Goal: Task Accomplishment & Management: Manage account settings

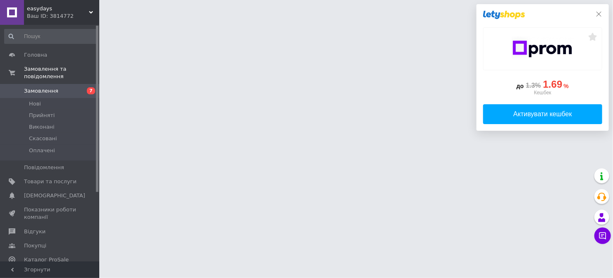
click at [600, 14] on icon at bounding box center [599, 14] width 7 height 7
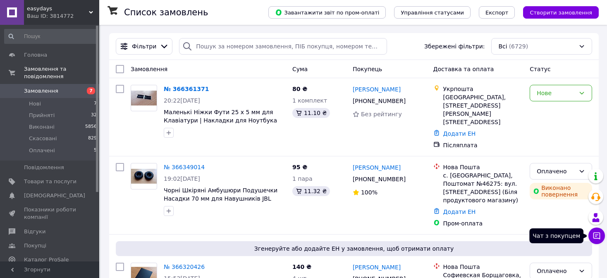
click at [595, 237] on icon at bounding box center [597, 236] width 8 height 8
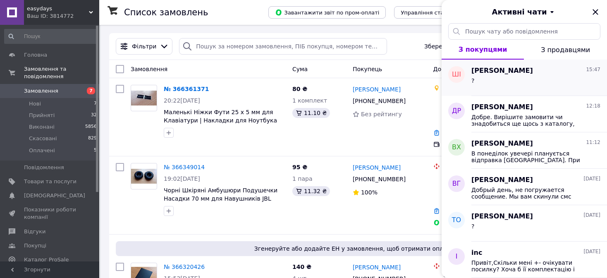
click at [528, 81] on div "?" at bounding box center [536, 82] width 129 height 13
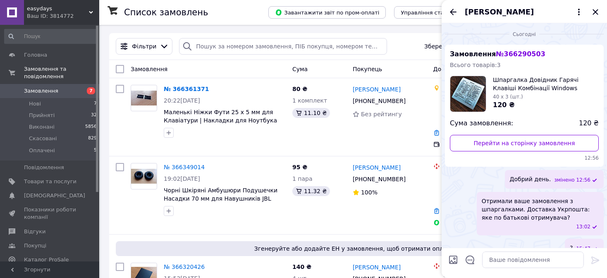
scroll to position [13, 0]
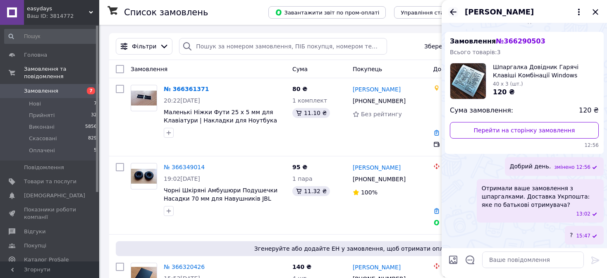
click at [458, 15] on icon "Назад" at bounding box center [453, 12] width 10 height 10
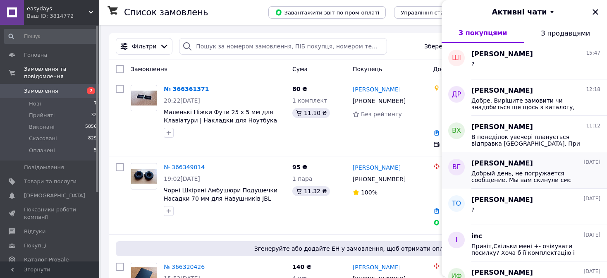
scroll to position [83, 0]
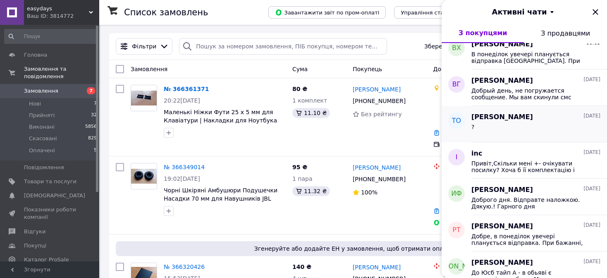
click at [520, 129] on div "?" at bounding box center [536, 128] width 129 height 13
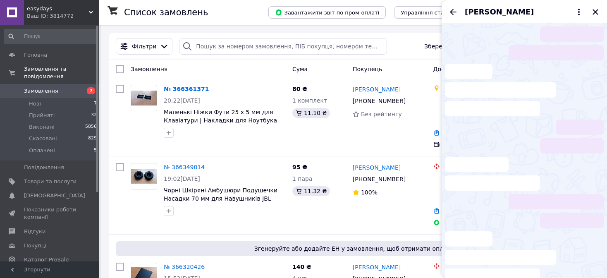
scroll to position [34, 0]
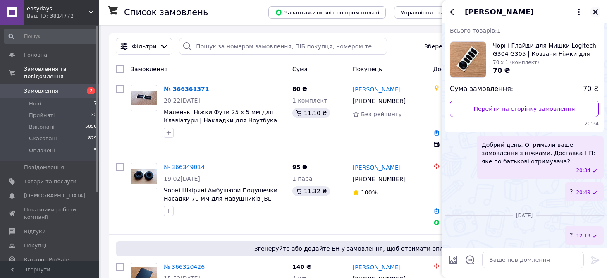
click at [594, 15] on icon "Закрити" at bounding box center [596, 12] width 10 height 10
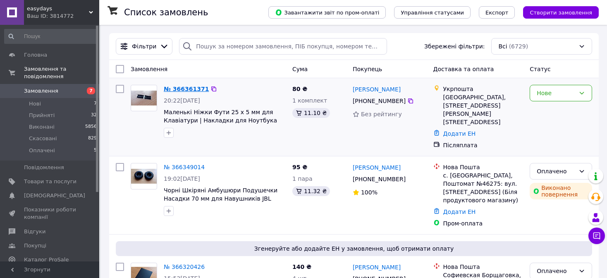
click at [178, 92] on link "№ 366361371" at bounding box center [186, 89] width 45 height 7
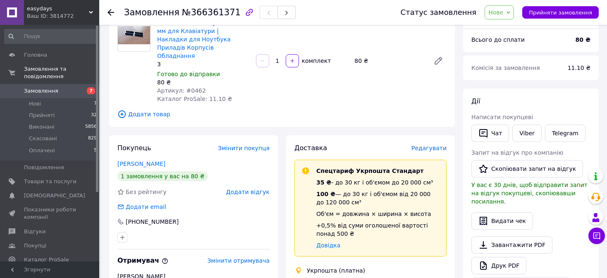
scroll to position [124, 0]
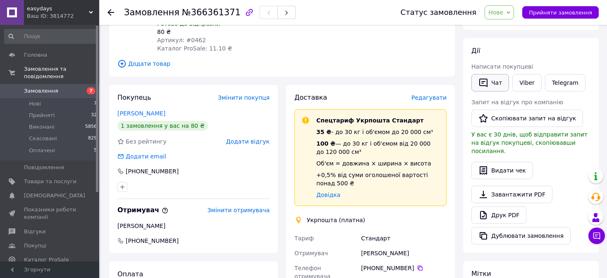
click at [497, 86] on button "Чат" at bounding box center [491, 82] width 38 height 17
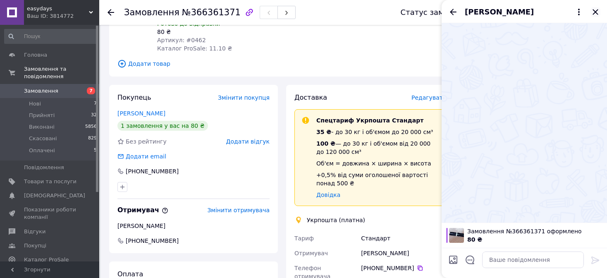
click at [596, 10] on icon "Закрити" at bounding box center [596, 12] width 10 height 10
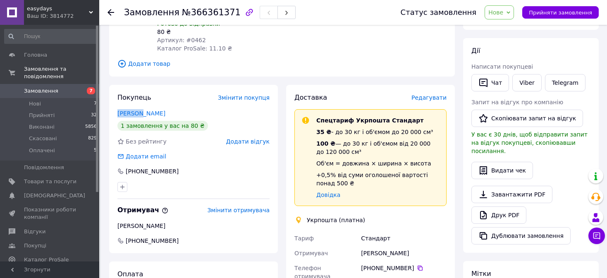
drag, startPoint x: 116, startPoint y: 99, endPoint x: 137, endPoint y: 100, distance: 21.5
click at [137, 100] on div "Покупець Змінити покупця Лазорів Дмитро 1 замовлення у вас на 80 ₴ Без рейтингу…" at bounding box center [193, 169] width 169 height 168
copy link "Лазорів"
drag, startPoint x: 377, startPoint y: 242, endPoint x: 414, endPoint y: 243, distance: 37.2
click at [414, 246] on div "Софія Стульківська" at bounding box center [403, 253] width 89 height 15
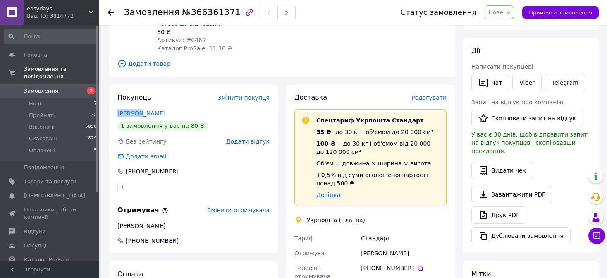
copy div "Стульківська"
drag, startPoint x: 125, startPoint y: 161, endPoint x: 173, endPoint y: 159, distance: 48.0
click at [173, 167] on div "[PHONE_NUMBER]" at bounding box center [152, 171] width 55 height 8
copy div "[PHONE_NUMBER]"
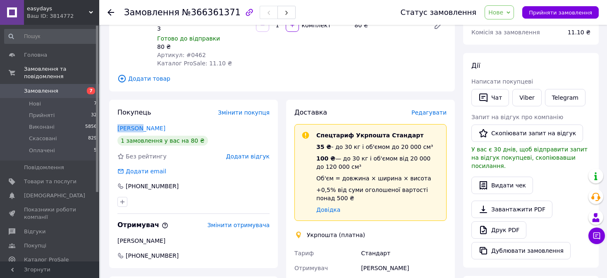
scroll to position [0, 0]
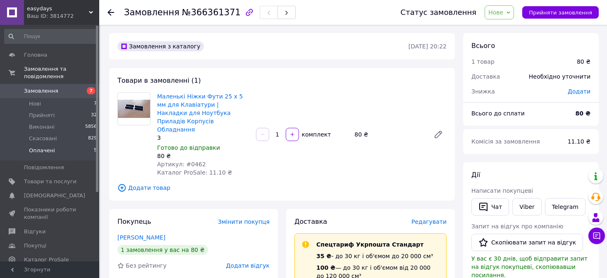
click at [53, 149] on li "Оплачені 5" at bounding box center [51, 153] width 102 height 16
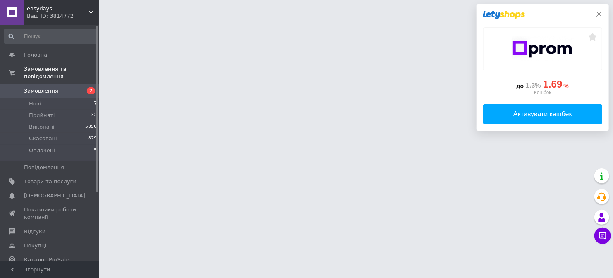
click at [599, 12] on icon at bounding box center [599, 14] width 7 height 7
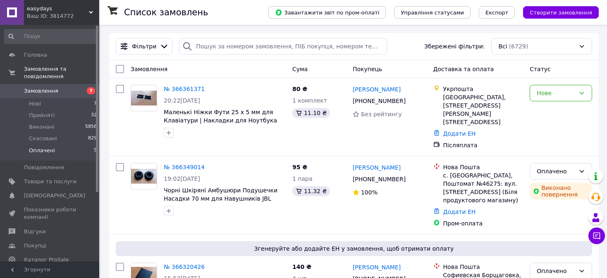
click at [71, 145] on li "Оплачені 5" at bounding box center [51, 153] width 102 height 16
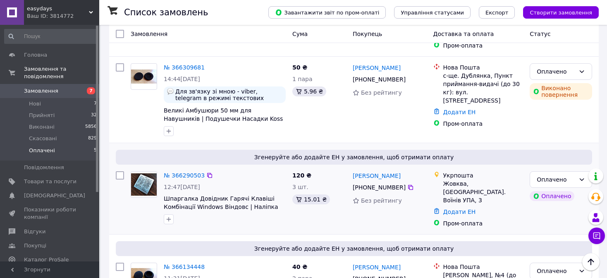
scroll to position [279, 0]
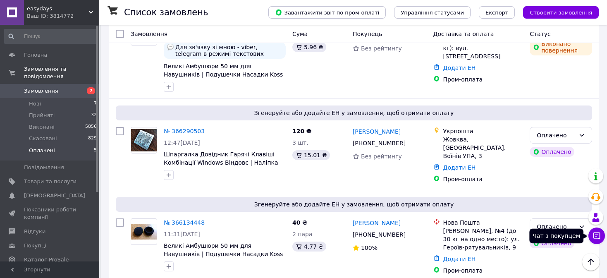
click at [597, 236] on icon at bounding box center [597, 236] width 8 height 8
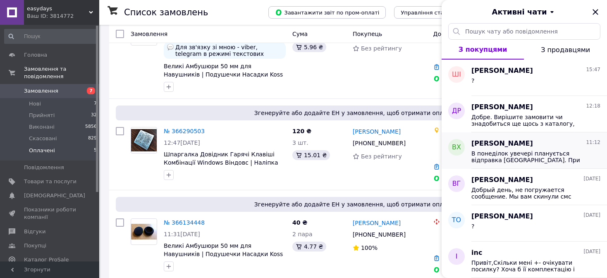
click at [537, 149] on div "В понеділок увечері планується відправка Новою Поштою. При бажанні, можете підп…" at bounding box center [536, 156] width 129 height 15
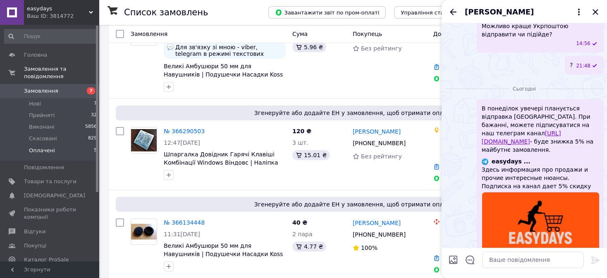
scroll to position [279, 0]
click at [593, 10] on icon "Закрити" at bounding box center [596, 12] width 10 height 10
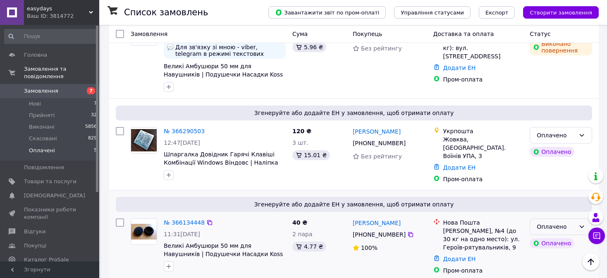
click at [545, 222] on div "Оплачено" at bounding box center [556, 226] width 38 height 9
click at [549, 231] on li "Прийнято" at bounding box center [561, 232] width 62 height 15
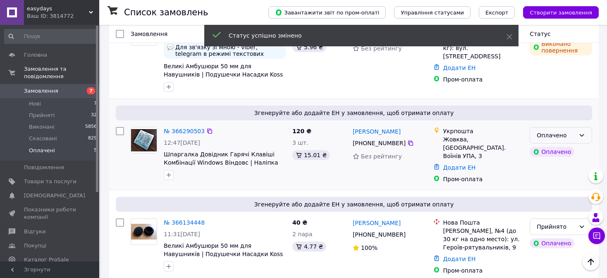
click at [585, 132] on icon at bounding box center [582, 135] width 7 height 7
click at [567, 144] on li "Прийнято" at bounding box center [561, 144] width 62 height 15
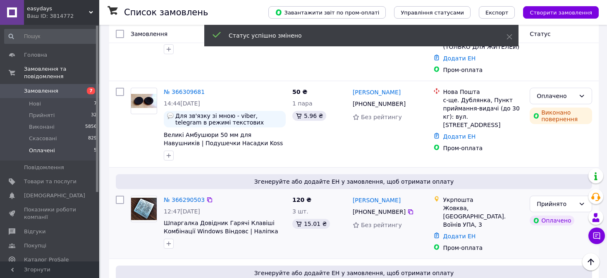
scroll to position [196, 0]
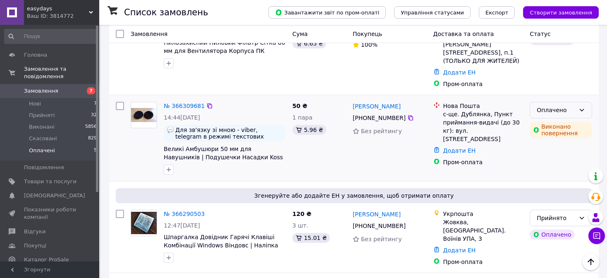
click at [587, 102] on div "Оплачено" at bounding box center [561, 110] width 62 height 17
click at [567, 118] on li "Прийнято" at bounding box center [561, 119] width 62 height 15
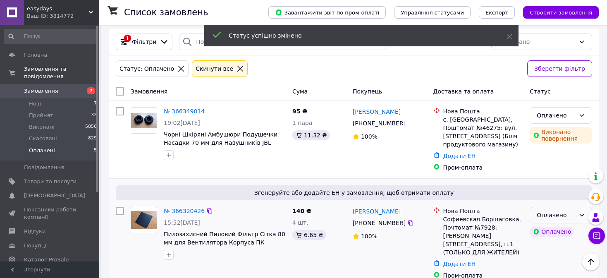
scroll to position [0, 0]
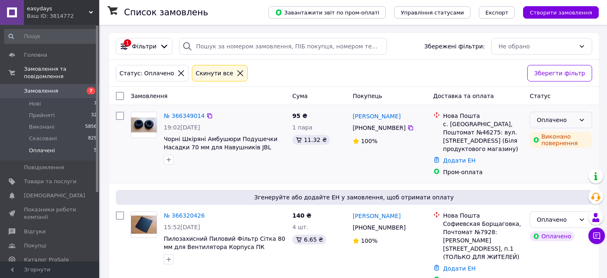
click at [585, 115] on div "Оплачено" at bounding box center [561, 120] width 62 height 17
click at [569, 134] on li "Прийнято" at bounding box center [561, 137] width 62 height 15
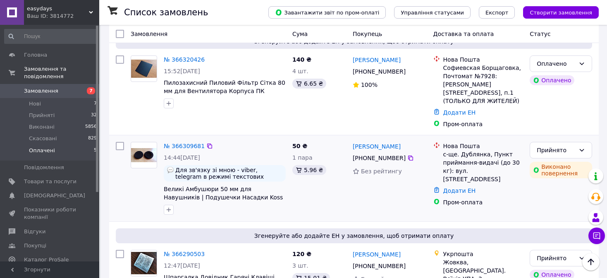
scroll to position [155, 0]
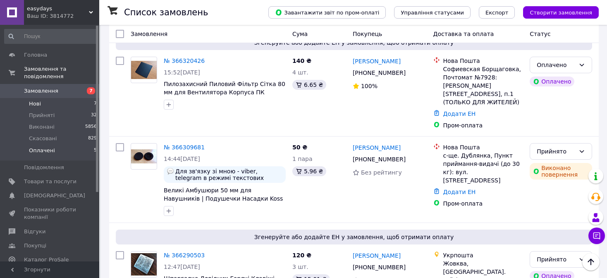
click at [79, 98] on li "Нові 7" at bounding box center [51, 104] width 102 height 12
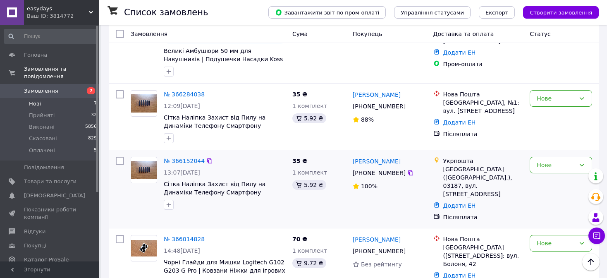
scroll to position [360, 0]
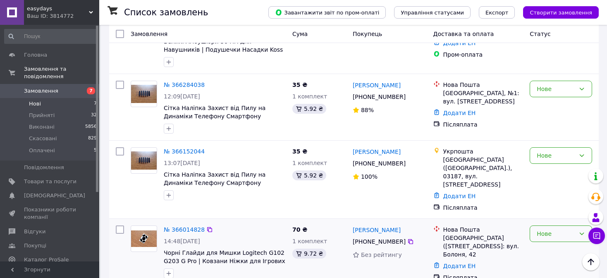
click at [546, 229] on div "Нове" at bounding box center [556, 233] width 38 height 9
click at [560, 153] on li "Прийнято" at bounding box center [561, 152] width 62 height 15
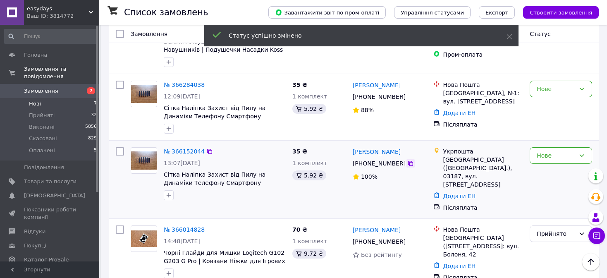
click at [407, 158] on div "[PHONE_NUMBER]" at bounding box center [390, 163] width 76 height 10
click at [407, 160] on icon at bounding box center [410, 163] width 7 height 7
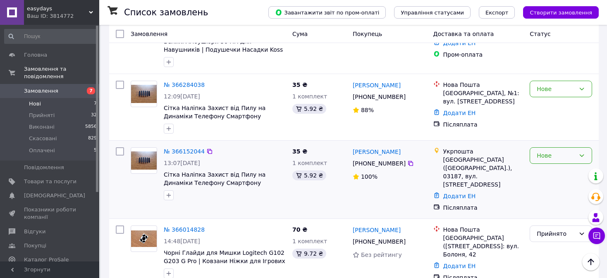
click at [555, 151] on div "Нове" at bounding box center [556, 155] width 38 height 9
click at [554, 191] on li "Скасовано" at bounding box center [561, 192] width 62 height 15
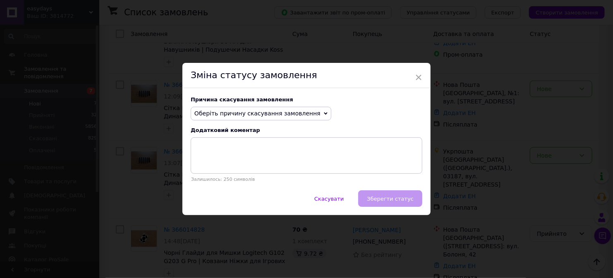
click at [249, 117] on span "Оберіть причину скасування замовлення" at bounding box center [257, 113] width 126 height 7
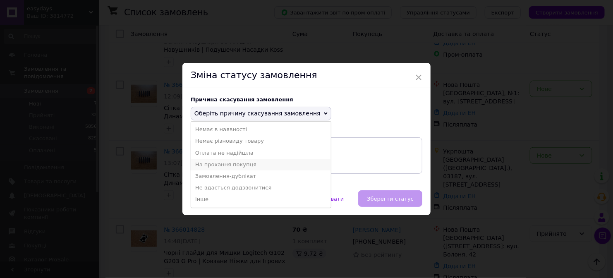
click at [240, 167] on li "На прохання покупця" at bounding box center [261, 165] width 140 height 12
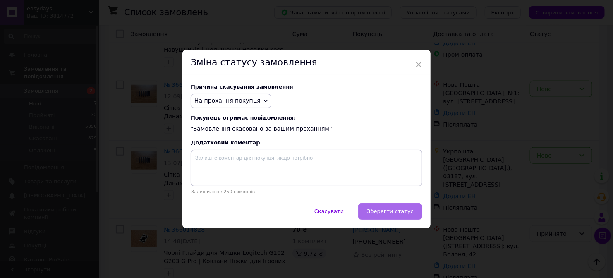
click at [375, 211] on span "Зберегти статус" at bounding box center [390, 211] width 47 height 6
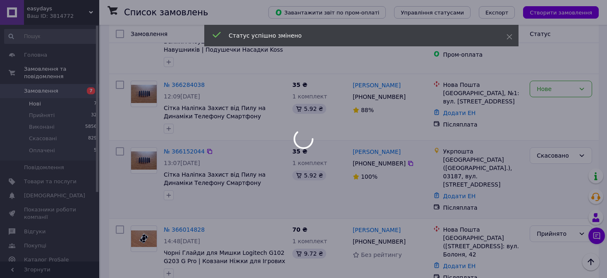
scroll to position [357, 0]
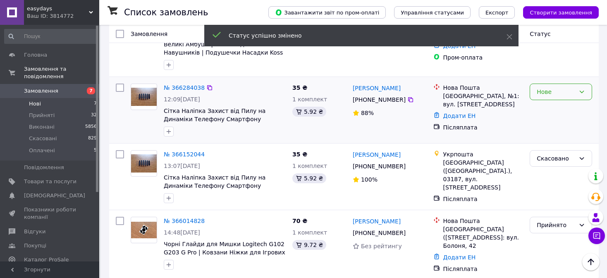
click at [568, 87] on div "Нове" at bounding box center [556, 91] width 38 height 9
click at [561, 98] on li "Прийнято" at bounding box center [561, 99] width 62 height 15
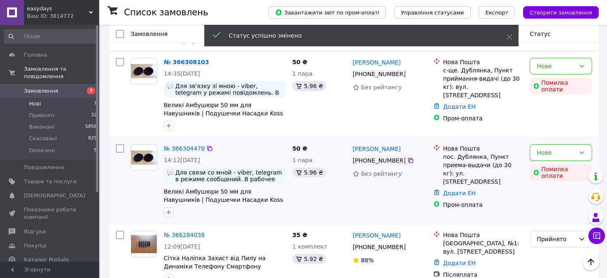
scroll to position [192, 0]
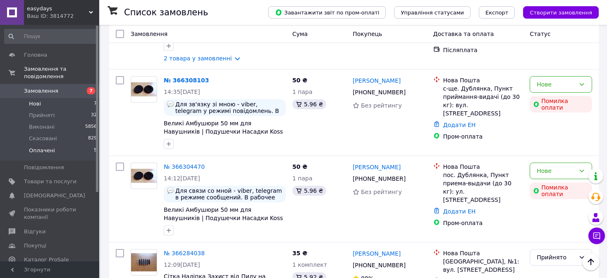
click at [51, 147] on span "Оплачені" at bounding box center [42, 150] width 26 height 7
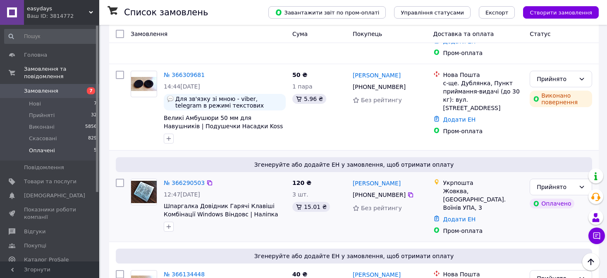
scroll to position [207, 0]
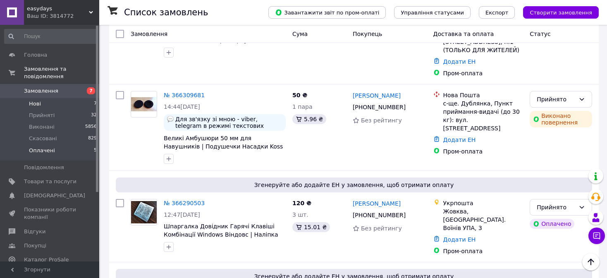
click at [58, 98] on li "Нові 7" at bounding box center [51, 104] width 102 height 12
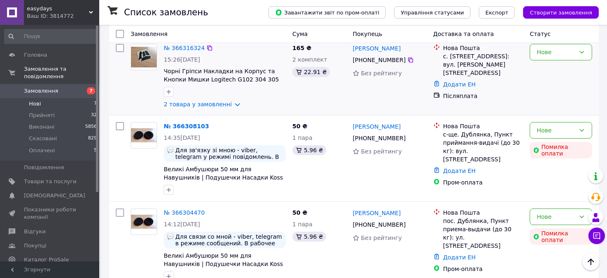
scroll to position [154, 0]
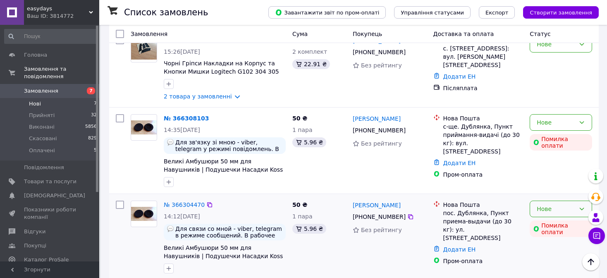
click at [560, 204] on div "Нове" at bounding box center [556, 208] width 38 height 9
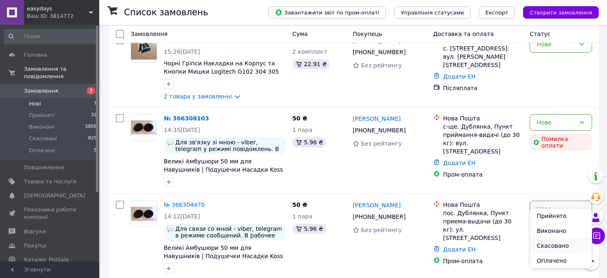
click at [549, 245] on li "Скасовано" at bounding box center [561, 245] width 62 height 15
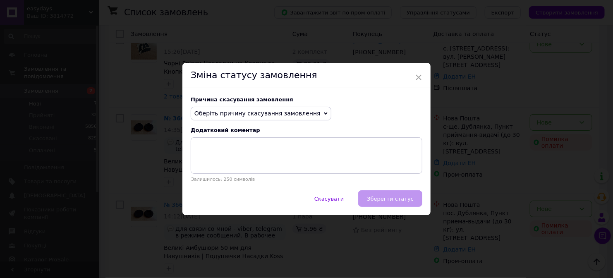
click at [252, 108] on span "Оберіть причину скасування замовлення" at bounding box center [261, 114] width 141 height 14
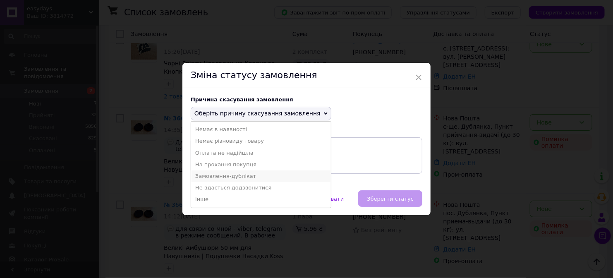
click at [248, 178] on li "Замовлення-дублікат" at bounding box center [261, 176] width 140 height 12
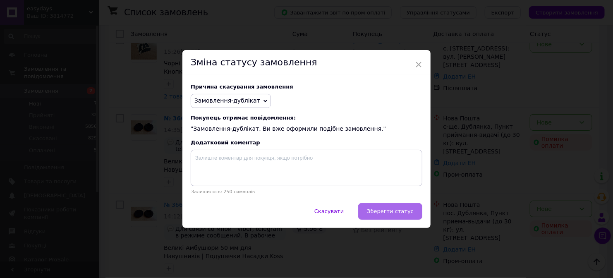
click at [385, 211] on span "Зберегти статус" at bounding box center [390, 211] width 47 height 6
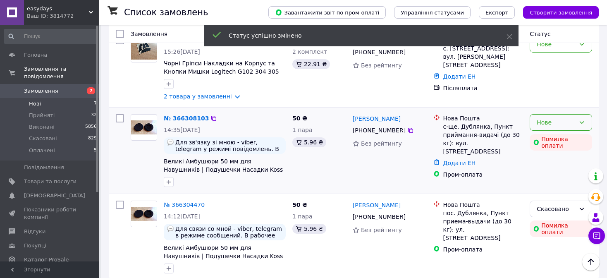
click at [586, 114] on div "Нове" at bounding box center [561, 122] width 62 height 17
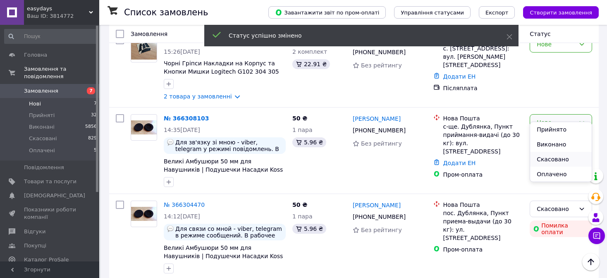
click at [551, 162] on li "Скасовано" at bounding box center [561, 159] width 62 height 15
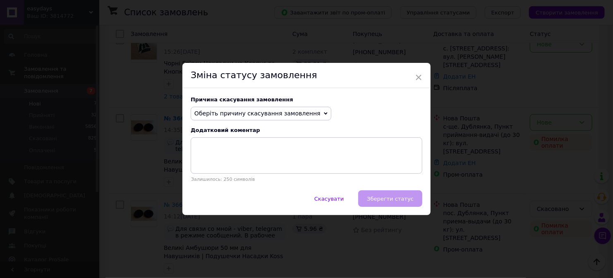
click at [287, 116] on span "Оберіть причину скасування замовлення" at bounding box center [257, 113] width 126 height 7
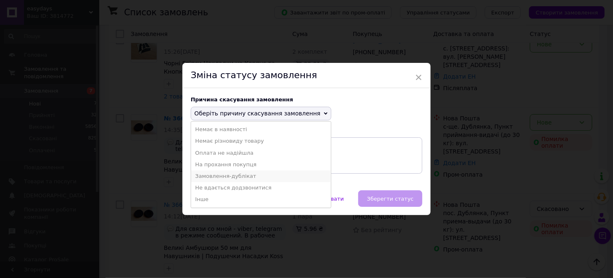
click at [269, 177] on li "Замовлення-дублікат" at bounding box center [261, 176] width 140 height 12
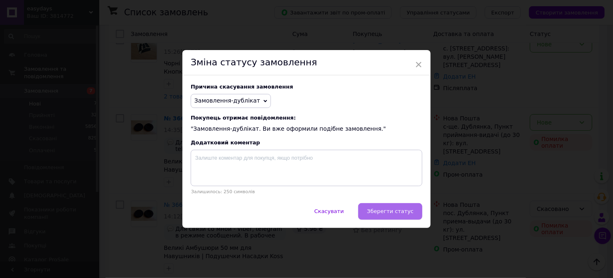
click at [395, 213] on span "Зберегти статус" at bounding box center [390, 211] width 47 height 6
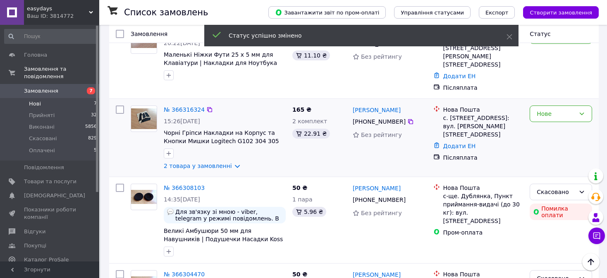
scroll to position [71, 0]
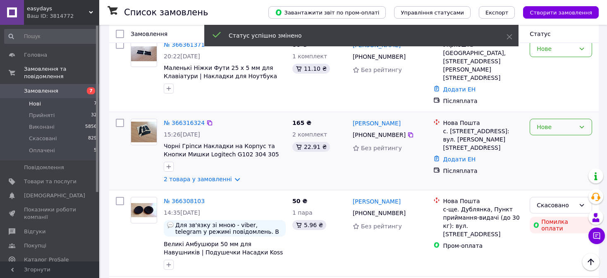
click at [569, 122] on div "Нове" at bounding box center [556, 126] width 38 height 9
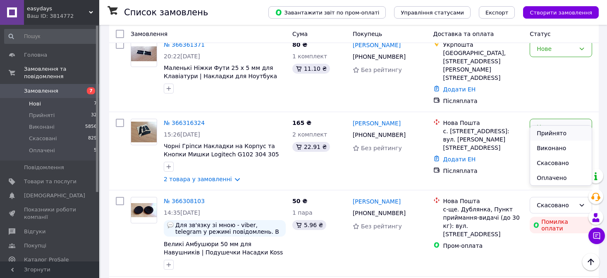
click at [556, 134] on li "Прийнято" at bounding box center [561, 133] width 62 height 15
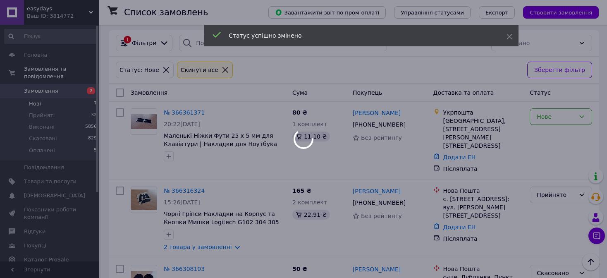
scroll to position [0, 0]
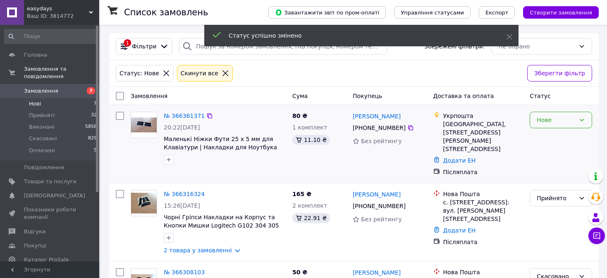
click at [571, 120] on div "Нове" at bounding box center [556, 119] width 38 height 9
click at [551, 139] on li "Прийнято" at bounding box center [561, 137] width 62 height 15
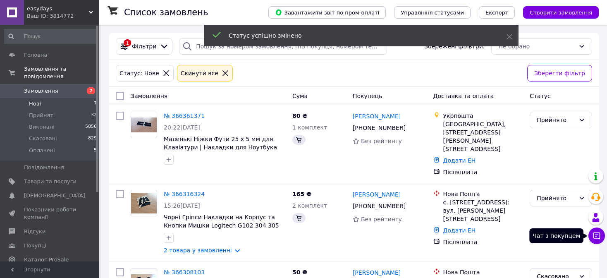
click at [595, 237] on icon at bounding box center [597, 236] width 8 height 8
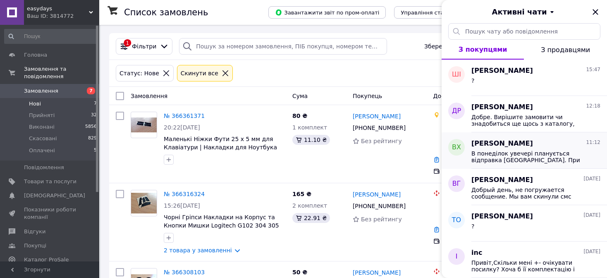
click at [522, 156] on span "В понеділок увечері планується відправка Новою Поштою. При бажанні, можете підп…" at bounding box center [530, 156] width 117 height 13
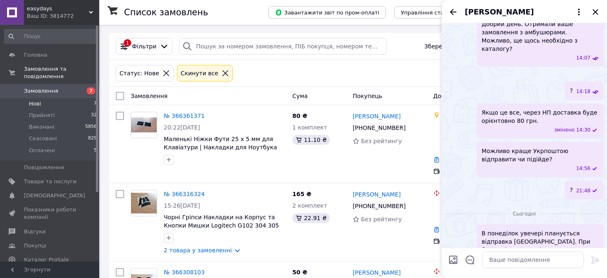
scroll to position [114, 0]
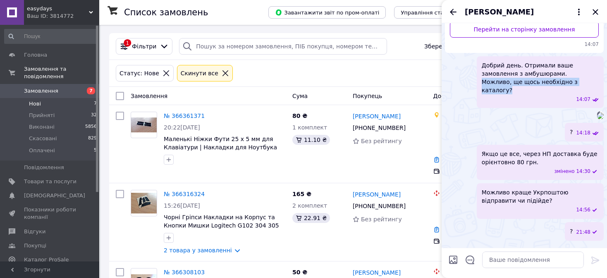
drag, startPoint x: 529, startPoint y: 73, endPoint x: 553, endPoint y: 83, distance: 25.6
click at [553, 83] on span "Добрий день. Отримали ваше замовлення з амбушюрами. Можливо, ще щось необхідно …" at bounding box center [540, 77] width 117 height 33
copy span "Можливо, ще щось необхідно з каталогу?"
click at [455, 11] on icon "Назад" at bounding box center [453, 12] width 10 height 10
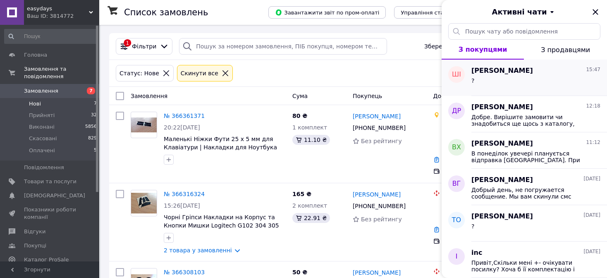
click at [517, 79] on div "?" at bounding box center [536, 82] width 129 height 13
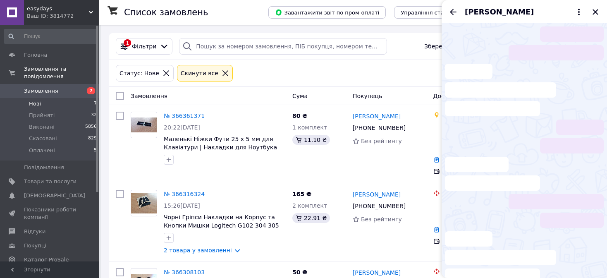
scroll to position [13, 0]
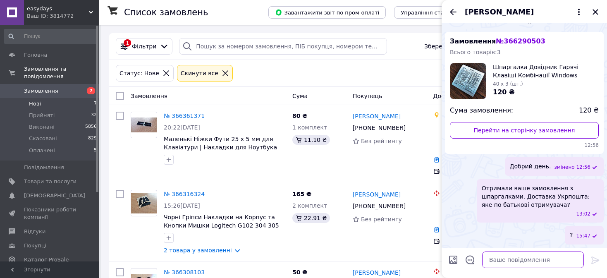
click at [510, 255] on textarea at bounding box center [533, 260] width 102 height 17
paste textarea "Можливо, ще щось необхідно з каталогу?"
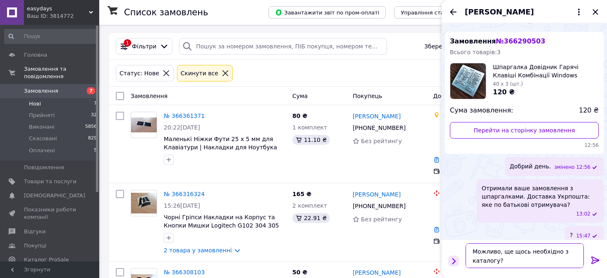
type textarea "Можливо, ще щось необхідно з каталогу?"
click at [457, 260] on icon "Показати кнопки" at bounding box center [453, 260] width 9 height 9
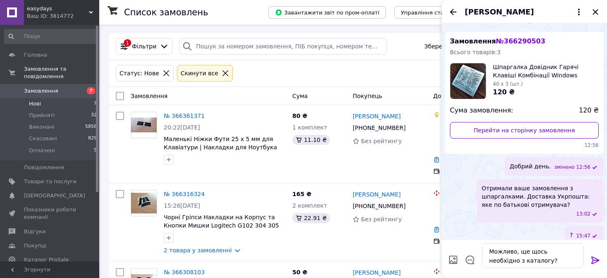
click at [455, 259] on input "Завантажити файли" at bounding box center [453, 260] width 10 height 10
type input "C:\fakepath\каталог фото6.jpg"
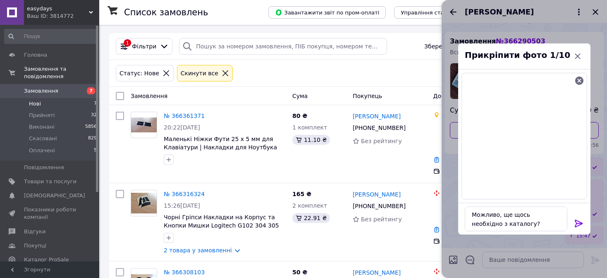
click at [577, 225] on icon at bounding box center [579, 223] width 10 height 10
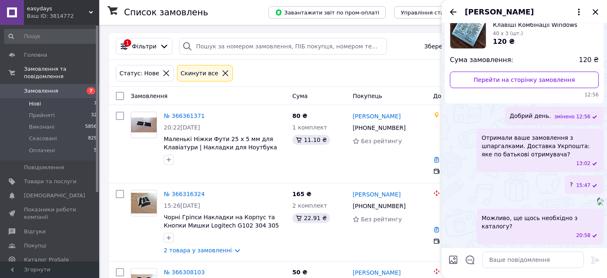
scroll to position [170, 0]
click at [51, 147] on span "Оплачені" at bounding box center [42, 150] width 26 height 7
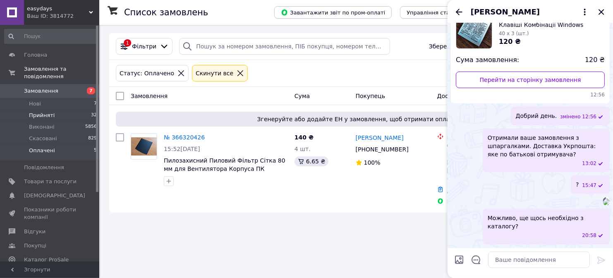
click at [59, 110] on li "Прийняті 32" at bounding box center [51, 116] width 102 height 12
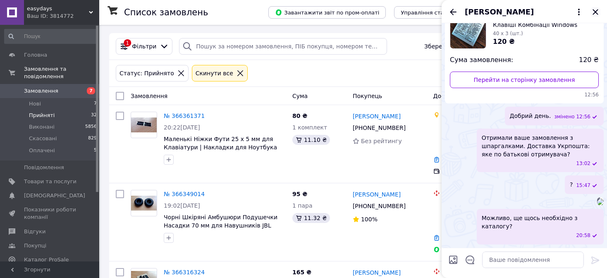
click at [594, 12] on icon "Закрити" at bounding box center [596, 12] width 10 height 10
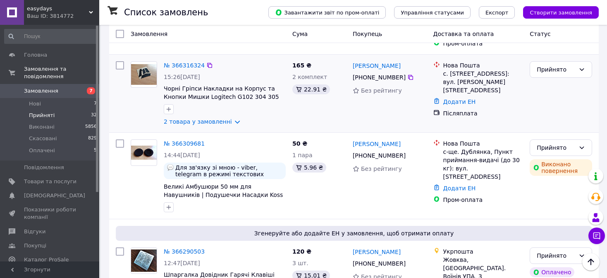
scroll to position [290, 0]
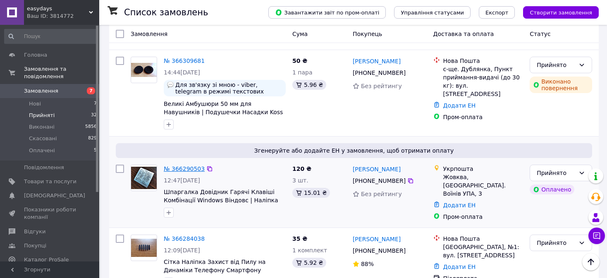
click at [187, 165] on link "№ 366290503" at bounding box center [184, 168] width 41 height 7
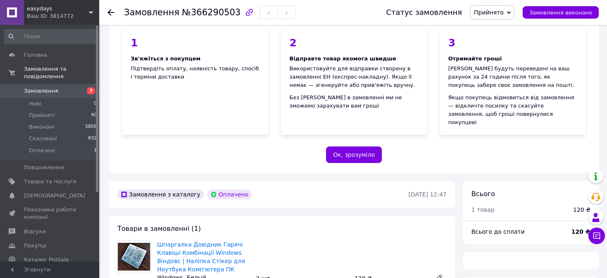
scroll to position [290, 0]
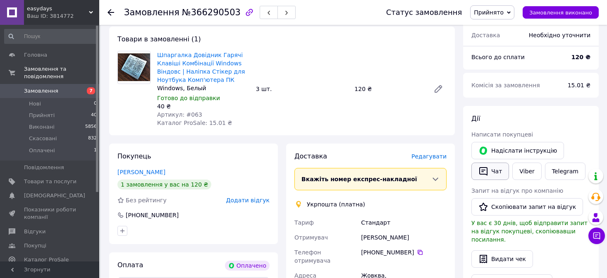
click at [486, 166] on icon "button" at bounding box center [484, 171] width 10 height 10
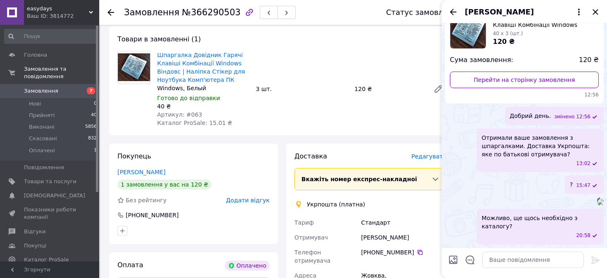
scroll to position [170, 0]
click at [597, 14] on icon "Закрити" at bounding box center [596, 12] width 10 height 10
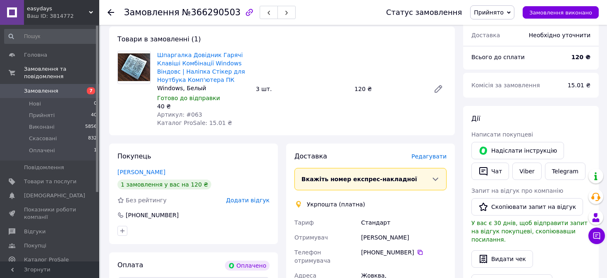
click at [61, 87] on span "Замовлення" at bounding box center [50, 90] width 53 height 7
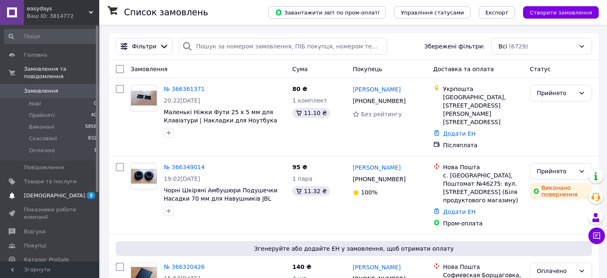
click at [65, 192] on span "[DEMOGRAPHIC_DATA]" at bounding box center [50, 195] width 53 height 7
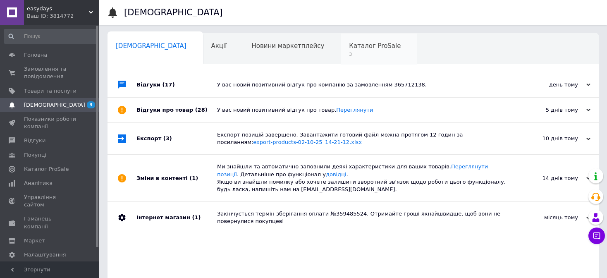
click at [341, 48] on div "Каталог ProSale 3" at bounding box center [379, 49] width 77 height 31
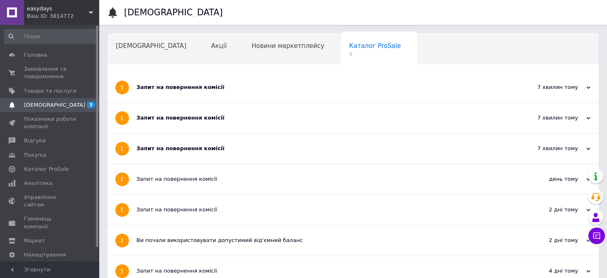
click at [241, 80] on div "Запит на повернення комісії" at bounding box center [322, 87] width 371 height 30
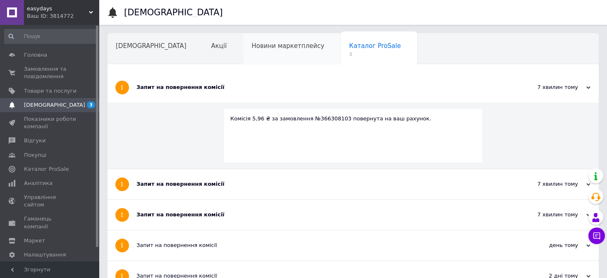
click at [243, 51] on div "Новини маркетплейсу" at bounding box center [292, 49] width 98 height 31
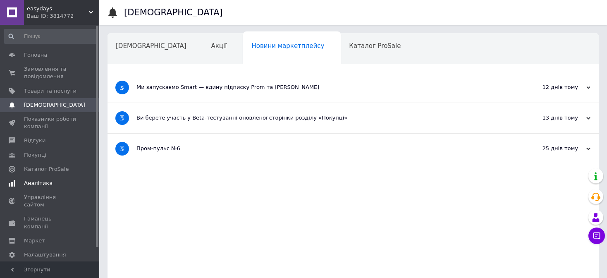
click at [47, 187] on link "Аналітика" at bounding box center [51, 183] width 102 height 14
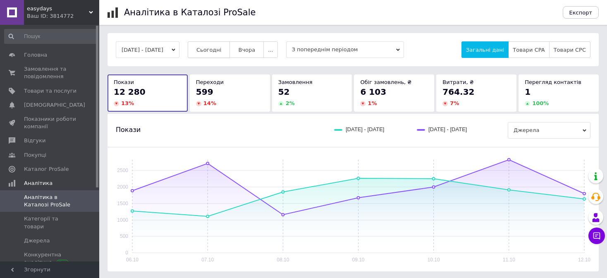
click at [222, 50] on span "Сьогодні" at bounding box center [208, 50] width 25 height 6
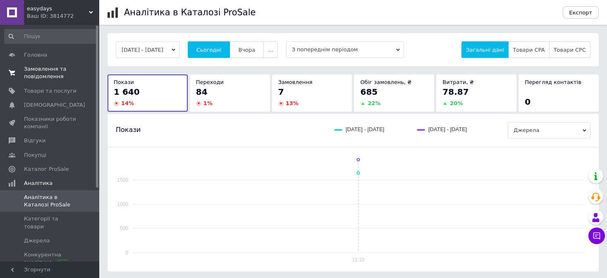
click at [61, 68] on span "Замовлення та повідомлення" at bounding box center [50, 72] width 53 height 15
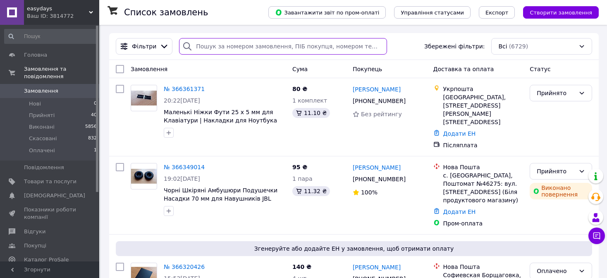
click at [232, 38] on input "search" at bounding box center [283, 46] width 208 height 17
paste input "[PHONE_NUMBER]"
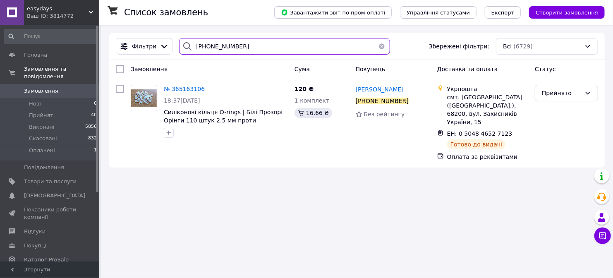
type input "[PHONE_NUMBER]"
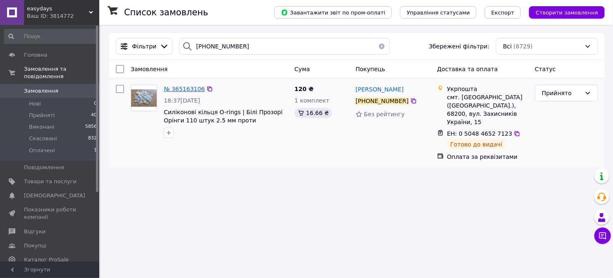
click at [182, 87] on span "№ 365163106" at bounding box center [184, 89] width 41 height 7
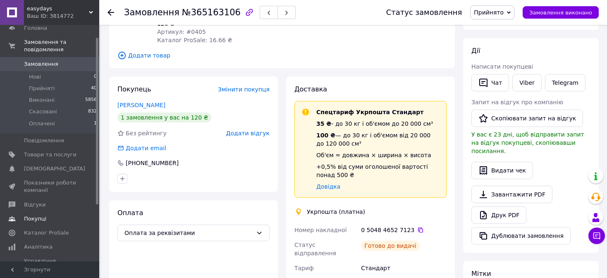
scroll to position [83, 0]
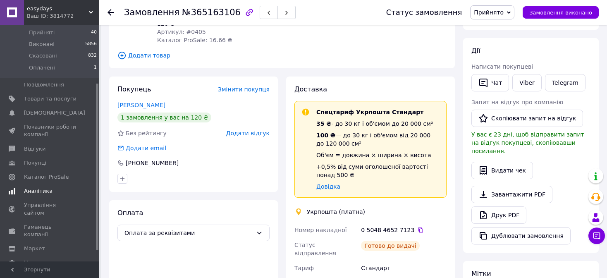
click at [47, 187] on span "Аналітика" at bounding box center [38, 190] width 29 height 7
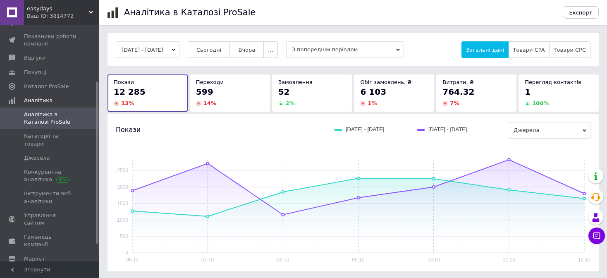
click at [215, 61] on div "[DATE] - [DATE] Сьогодні [GEOGRAPHIC_DATA] ... З попереднім періодом Загальні д…" at bounding box center [353, 49] width 491 height 33
click at [218, 53] on button "Сьогодні" at bounding box center [209, 49] width 43 height 17
